Goal: Transaction & Acquisition: Download file/media

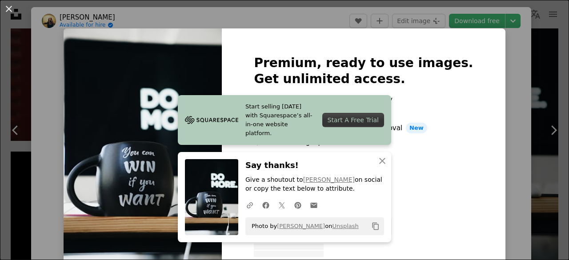
scroll to position [1115, 0]
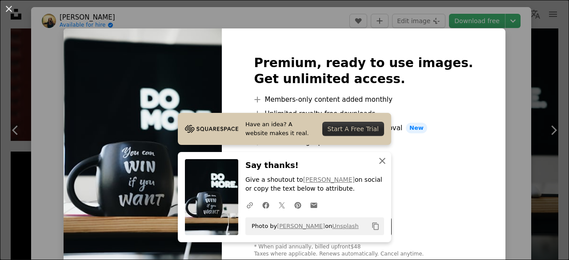
click at [377, 156] on icon "An X shape" at bounding box center [382, 161] width 11 height 11
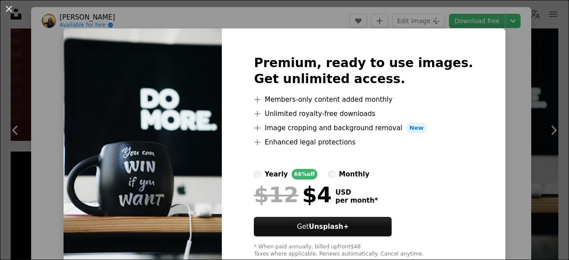
click at [531, 101] on div "An X shape Premium, ready to use images. Get unlimited access. A plus sign Memb…" at bounding box center [284, 130] width 569 height 260
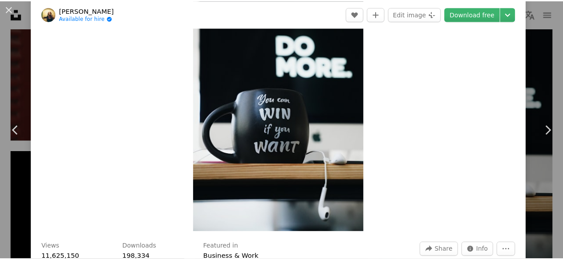
scroll to position [60, 0]
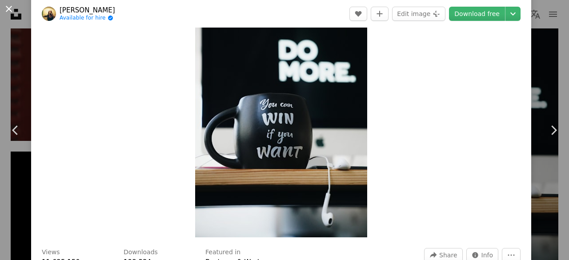
click at [11, 13] on button "An X shape" at bounding box center [9, 9] width 11 height 11
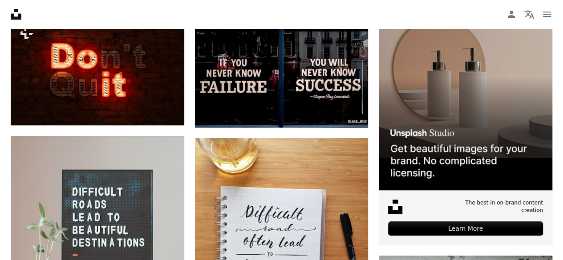
scroll to position [177, 0]
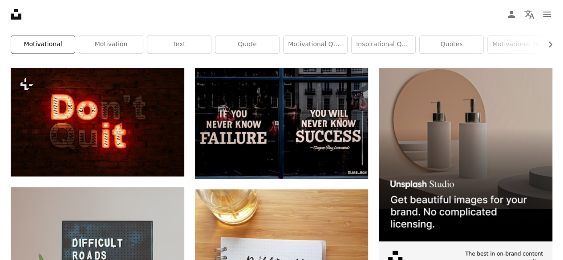
click at [63, 47] on link "motivational" at bounding box center [43, 45] width 64 height 18
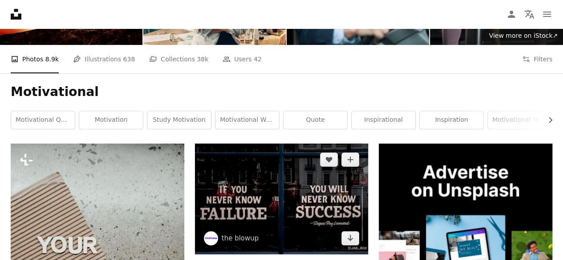
scroll to position [82, 0]
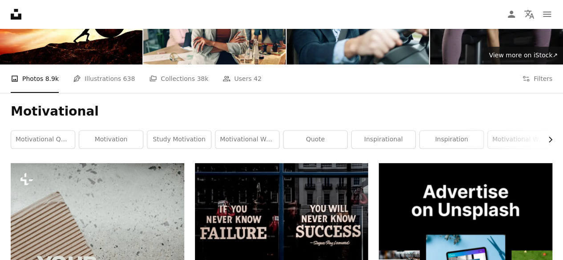
click at [549, 145] on button "Chevron right" at bounding box center [547, 140] width 10 height 18
click at [447, 138] on link "desktop wallpaper" at bounding box center [454, 140] width 64 height 18
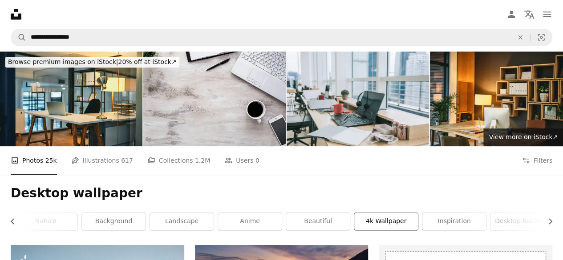
click at [388, 217] on link "4k wallpaper" at bounding box center [386, 222] width 64 height 18
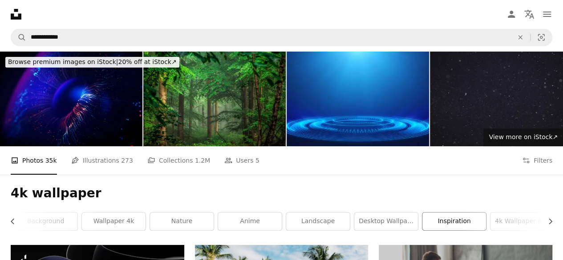
click at [469, 221] on link "inspiration" at bounding box center [454, 222] width 64 height 18
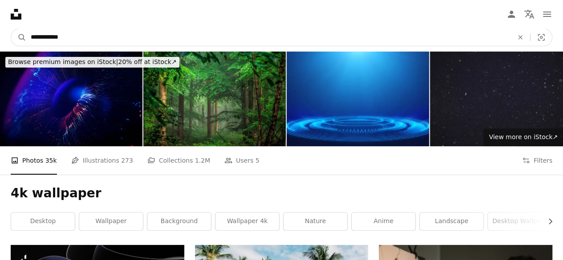
click at [64, 36] on input "**********" at bounding box center [268, 37] width 484 height 17
type input "*"
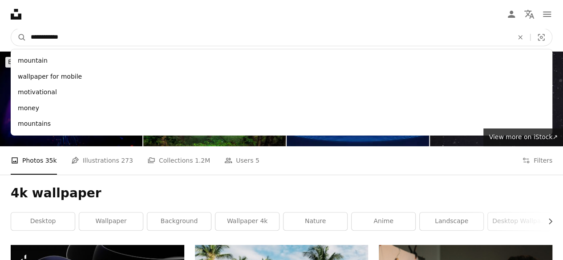
type input "**********"
click at [11, 29] on button "A magnifying glass" at bounding box center [18, 37] width 15 height 17
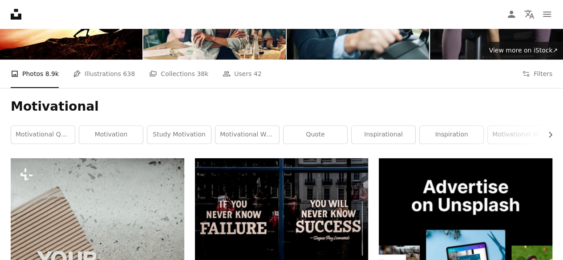
scroll to position [85, 0]
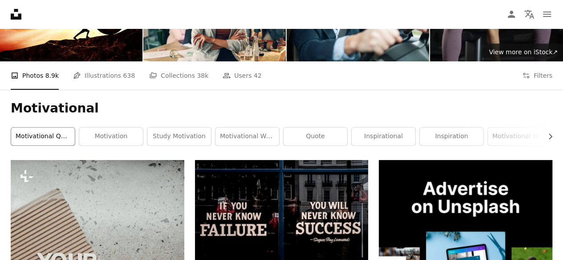
click at [63, 135] on link "motivational quotes" at bounding box center [43, 137] width 64 height 18
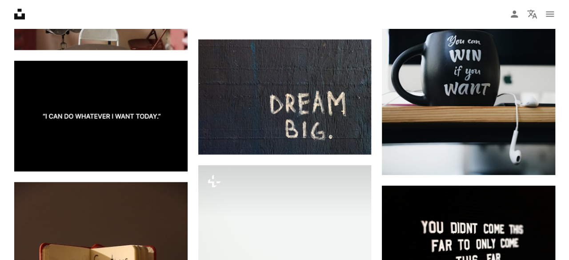
scroll to position [1196, 0]
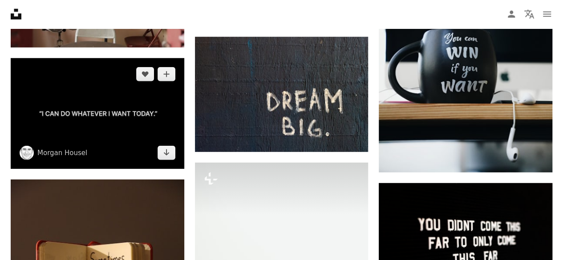
click at [119, 157] on img at bounding box center [98, 113] width 174 height 110
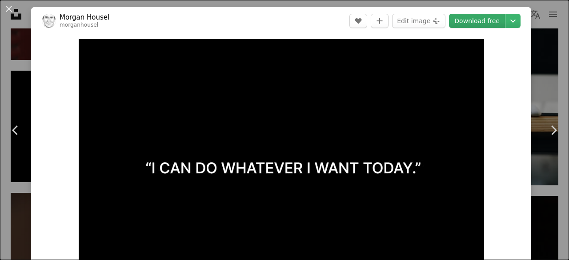
click at [467, 18] on link "Download free" at bounding box center [477, 21] width 56 height 14
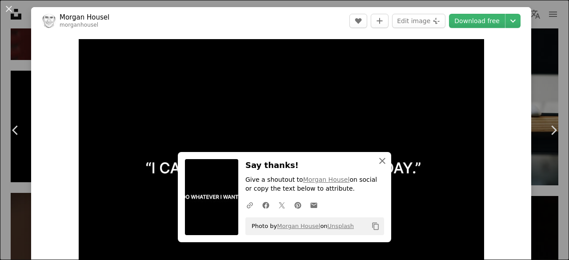
click at [378, 159] on icon "An X shape" at bounding box center [382, 161] width 11 height 11
